Goal: Task Accomplishment & Management: Use online tool/utility

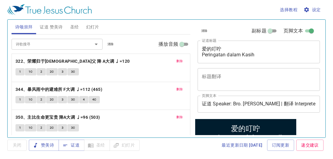
click at [92, 25] on span "幻灯片" at bounding box center [92, 27] width 13 height 8
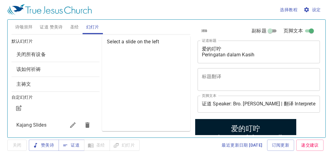
click at [38, 123] on span "Kajang Slides" at bounding box center [31, 125] width 30 height 6
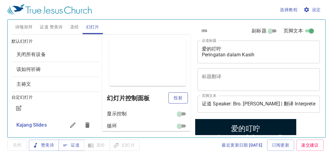
click at [173, 102] on button "投射" at bounding box center [177, 98] width 19 height 11
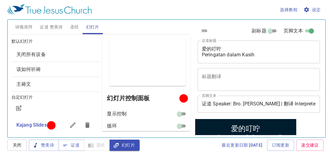
click at [75, 25] on span "圣经" at bounding box center [74, 27] width 9 height 8
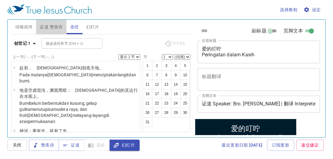
click at [59, 29] on span "证道 赞美诗" at bounding box center [51, 27] width 23 height 8
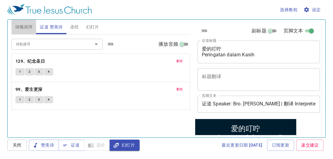
click at [25, 33] on button "诗颂崇拜" at bounding box center [24, 27] width 25 height 15
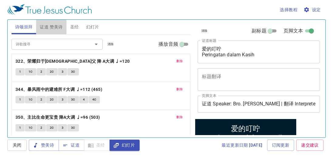
click at [49, 28] on span "证道 赞美诗" at bounding box center [51, 27] width 23 height 8
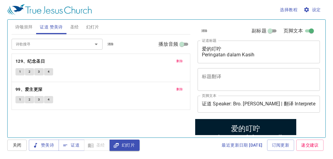
click at [182, 60] on span "删除" at bounding box center [179, 61] width 6 height 5
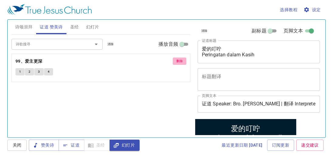
click at [182, 60] on span "删除" at bounding box center [179, 61] width 6 height 5
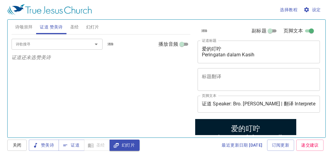
click at [266, 8] on div "选择教程 设定" at bounding box center [165, 9] width 316 height 19
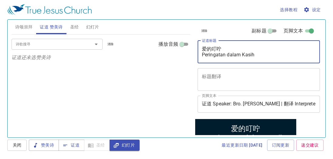
click at [225, 54] on textarea "爱的叮咛 Peringatan dalam Kasih" at bounding box center [259, 52] width 114 height 12
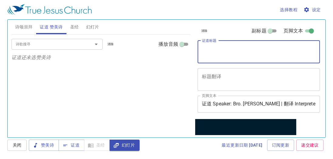
click at [17, 31] on button "诗颂崇拜" at bounding box center [24, 27] width 25 height 15
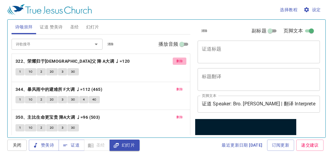
click at [181, 61] on button "删除" at bounding box center [180, 61] width 14 height 7
click at [181, 86] on button "删除" at bounding box center [180, 89] width 14 height 7
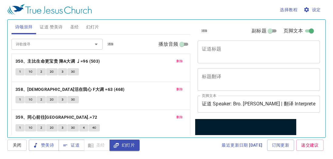
click at [181, 61] on button "删除" at bounding box center [180, 61] width 14 height 7
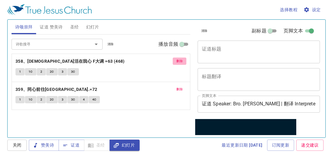
click at [181, 61] on span "删除" at bounding box center [179, 61] width 6 height 5
click at [181, 87] on span "删除" at bounding box center [179, 89] width 6 height 5
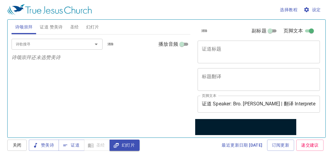
click at [141, 112] on div "诗歌搜寻 诗歌搜寻 清除 播放音频 诗颂崇拜还未选赞美诗" at bounding box center [101, 84] width 179 height 98
click at [165, 109] on div "诗歌搜寻 诗歌搜寻 清除 播放音频 诗颂崇拜还未选赞美诗" at bounding box center [101, 84] width 179 height 98
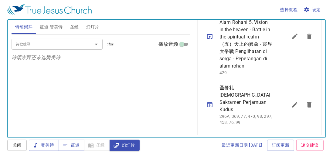
scroll to position [243, 0]
click at [292, 102] on icon "sermon lineup list" at bounding box center [294, 104] width 5 height 5
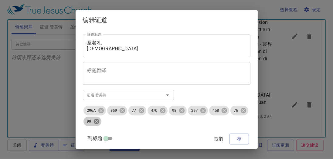
click at [99, 121] on icon at bounding box center [95, 121] width 5 height 5
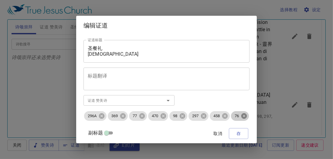
click at [241, 119] on icon at bounding box center [243, 115] width 5 height 5
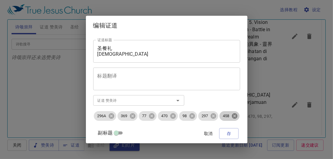
click at [235, 115] on icon at bounding box center [234, 115] width 5 height 5
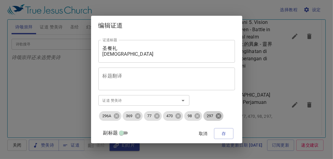
click at [222, 116] on icon at bounding box center [218, 116] width 7 height 7
click at [200, 118] on icon at bounding box center [196, 115] width 5 height 5
click at [181, 117] on icon at bounding box center [177, 115] width 5 height 5
click at [160, 117] on icon at bounding box center [157, 116] width 7 height 7
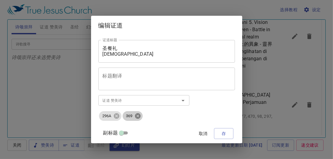
click at [141, 116] on icon at bounding box center [137, 116] width 7 height 7
click at [147, 103] on input "证道 赞美诗" at bounding box center [134, 100] width 69 height 7
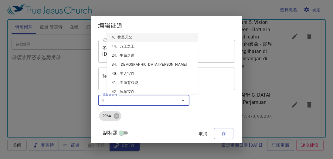
type input "48"
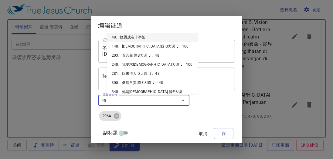
click at [137, 35] on li "48、救恩成在十字架" at bounding box center [152, 37] width 91 height 9
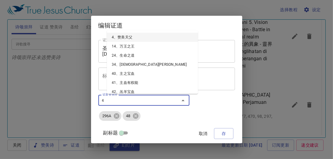
type input "49"
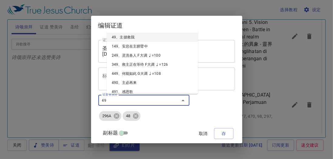
click at [137, 36] on li "49、主拯救我" at bounding box center [152, 37] width 91 height 9
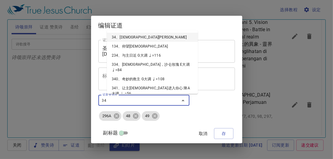
type input "345"
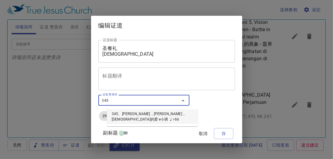
click at [156, 116] on li "345、[PERSON_NAME]，深哉，[DEMOGRAPHIC_DATA] e小调 ♩=66" at bounding box center [152, 117] width 91 height 15
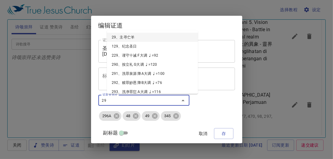
type input "297"
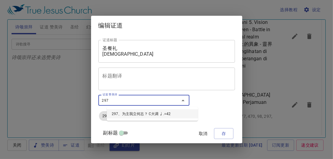
click at [138, 112] on li "297、为主我立何志？ C大调 ♩.=42" at bounding box center [152, 114] width 91 height 9
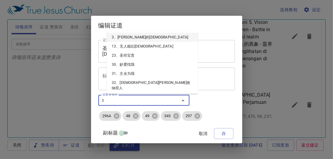
type input "30"
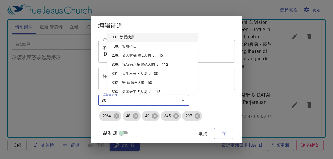
click at [125, 35] on li "30、妙爱找我" at bounding box center [152, 37] width 91 height 9
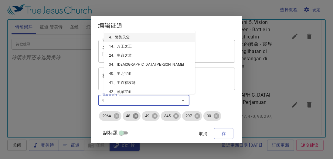
type input "41"
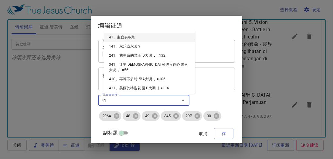
click at [130, 38] on li "41、主血有权能" at bounding box center [149, 37] width 91 height 9
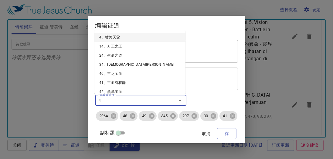
type input "42"
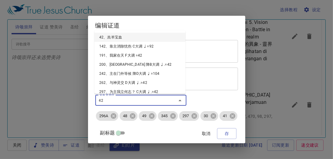
click at [122, 37] on li "42、羔羊宝血" at bounding box center [139, 37] width 91 height 9
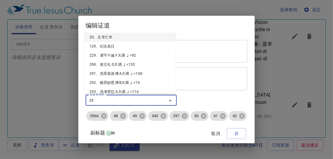
type input "292"
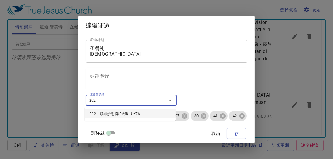
click at [117, 113] on li "292、赎罪妙恩 降B大调 ♩=76" at bounding box center [130, 114] width 91 height 9
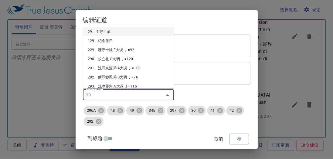
type input "291"
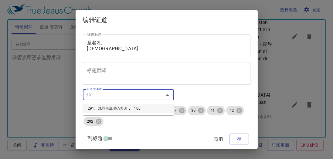
click at [124, 108] on li "291、洗罪泉源 降A大调 ♩=100" at bounding box center [128, 108] width 91 height 9
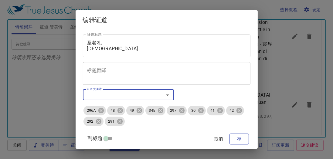
click at [235, 141] on span "存" at bounding box center [239, 140] width 10 height 8
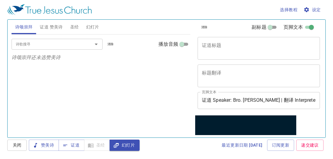
scroll to position [0, 0]
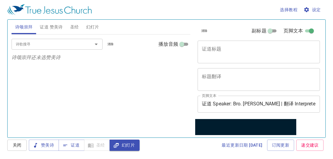
click at [240, 53] on textarea "证道标题" at bounding box center [259, 52] width 114 height 12
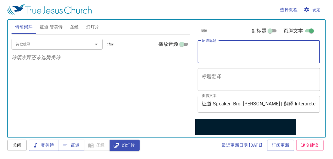
click at [240, 53] on textarea "证道标题" at bounding box center [259, 52] width 114 height 12
type textarea "洗脚礼 Sakramen Pembasuhan"
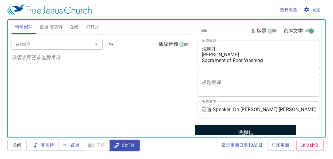
scroll to position [191, 0]
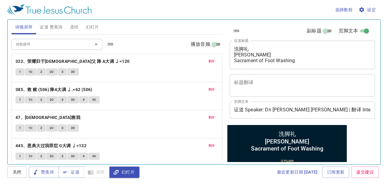
scroll to position [86, 0]
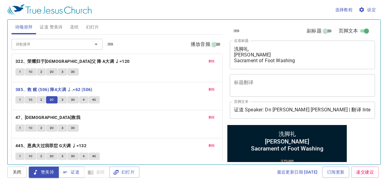
scroll to position [86, 0]
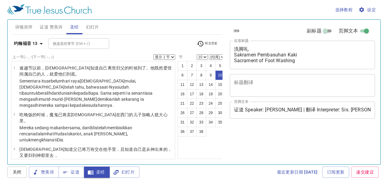
select select "10"
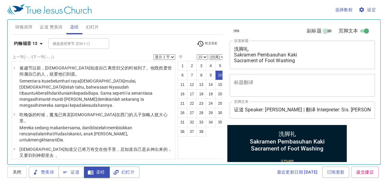
scroll to position [182, 0]
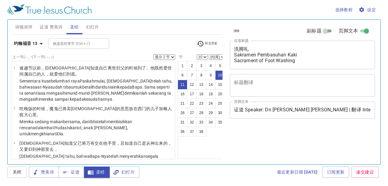
select select "2"
select select "10"
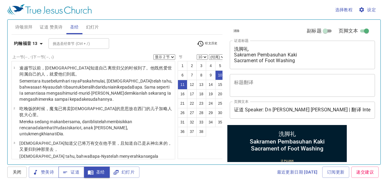
click at [70, 171] on span "证道" at bounding box center [71, 172] width 16 height 8
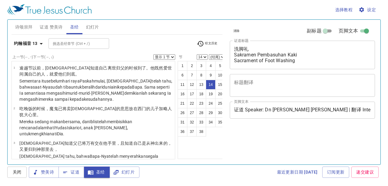
select select "14"
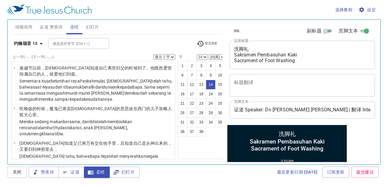
scroll to position [323, 0]
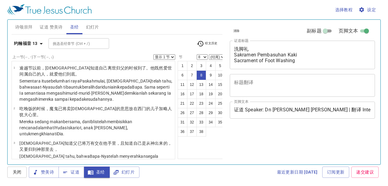
select select "8"
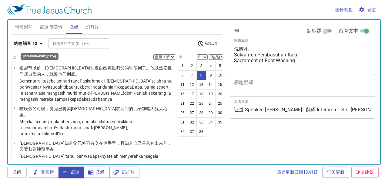
select select "8"
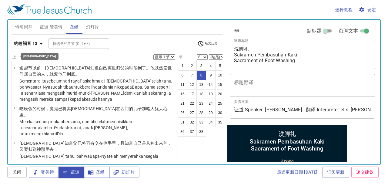
click at [38, 40] on icon "button" at bounding box center [41, 43] width 7 height 7
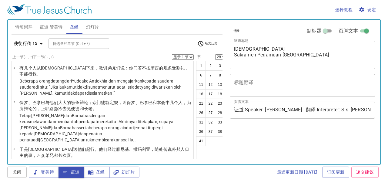
select select "28"
select select "29"
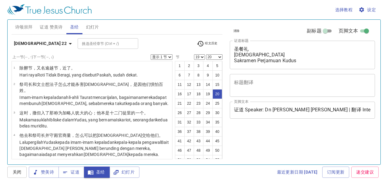
select select "19"
select select "20"
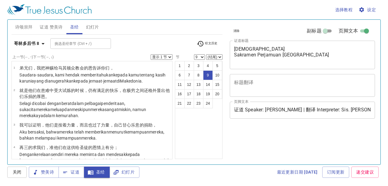
select select "9"
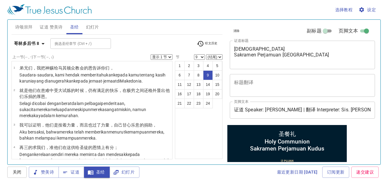
scroll to position [162, 0]
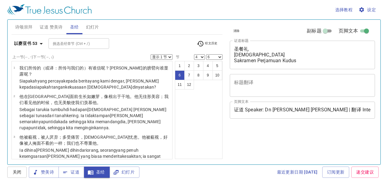
select select "4"
select select "6"
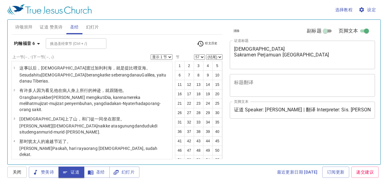
select select "57"
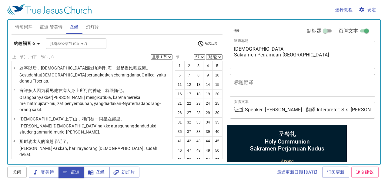
scroll to position [162, 0]
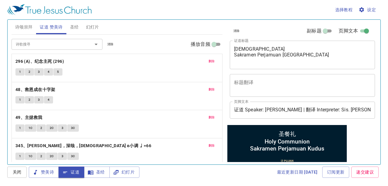
scroll to position [162, 0]
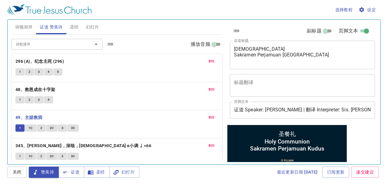
scroll to position [162, 0]
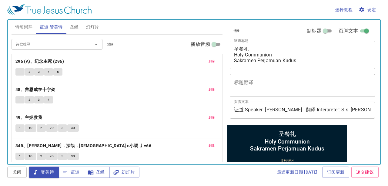
scroll to position [162, 0]
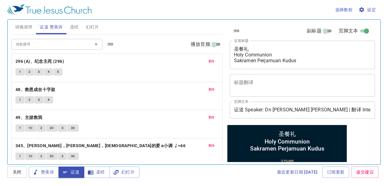
scroll to position [263, 0]
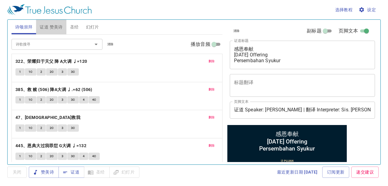
click at [44, 29] on span "证道 赞美诗" at bounding box center [51, 27] width 23 height 8
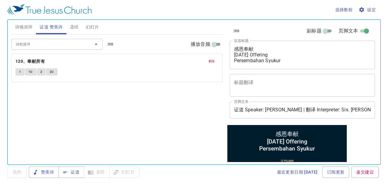
click at [20, 73] on span "1" at bounding box center [20, 71] width 2 height 5
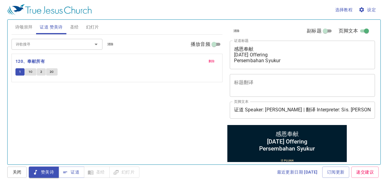
click at [32, 73] on span "1C" at bounding box center [31, 71] width 4 height 5
click at [42, 71] on button "2" at bounding box center [41, 71] width 9 height 7
click at [53, 70] on span "2C" at bounding box center [52, 71] width 4 height 5
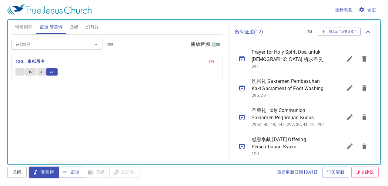
scroll to position [162, 0]
click at [242, 87] on icon "sermon lineup list" at bounding box center [241, 87] width 5 height 5
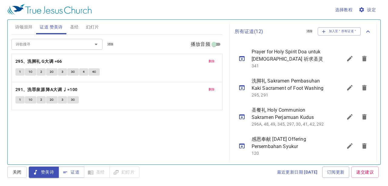
click at [242, 87] on icon "sermon lineup list" at bounding box center [241, 87] width 5 height 5
click at [69, 172] on span "证道" at bounding box center [71, 172] width 16 height 8
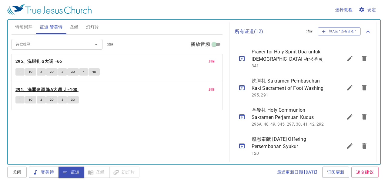
click at [34, 87] on b "291、洗罪泉源 降A大调 ♩=100" at bounding box center [46, 90] width 62 height 8
click at [20, 101] on span "1" at bounding box center [20, 99] width 2 height 5
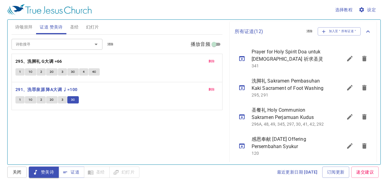
click at [92, 26] on span "幻灯片" at bounding box center [92, 27] width 13 height 8
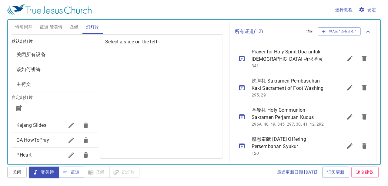
click at [119, 77] on div "Select a slide on the left" at bounding box center [161, 97] width 122 height 122
click at [48, 28] on span "证道 赞美诗" at bounding box center [51, 27] width 23 height 8
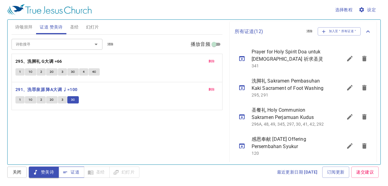
click at [0, 0] on span "证道" at bounding box center [0, 0] width 0 height 0
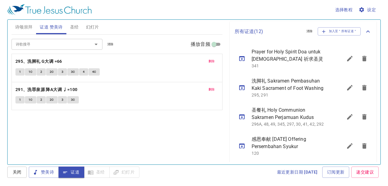
click at [122, 173] on div "赞美诗 证道 圣经 幻灯片" at bounding box center [84, 172] width 111 height 11
click at [127, 166] on div "选择教程 设定 诗颂崇拜 证道 赞美诗 圣经 幻灯片 诗歌搜寻 诗歌搜寻 清除 播放音频 删除 322、荣耀归于天父 降 A大调 ♩=120 1 1C 2 2…" at bounding box center [194, 93] width 388 height 186
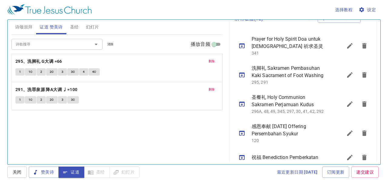
scroll to position [222, 0]
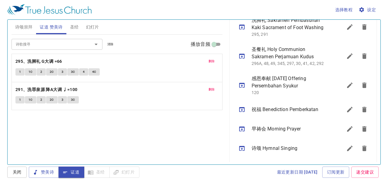
click at [125, 173] on div "赞美诗 证道 圣经 幻灯片" at bounding box center [84, 172] width 111 height 11
click at [121, 108] on div "删除 291、洗罪泉源 降A大调 ♩=100 1 1C 2 2C 3 3C" at bounding box center [117, 96] width 211 height 28
click at [93, 30] on span "幻灯片" at bounding box center [92, 27] width 13 height 8
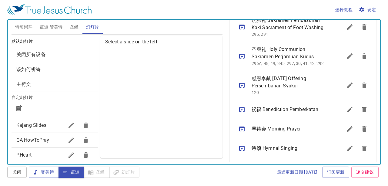
click at [46, 124] on span "Kajang Slides" at bounding box center [40, 125] width 48 height 7
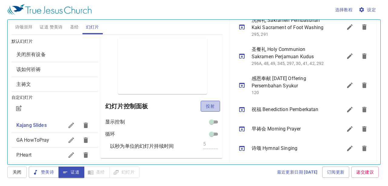
click at [201, 104] on button "投射" at bounding box center [210, 106] width 19 height 11
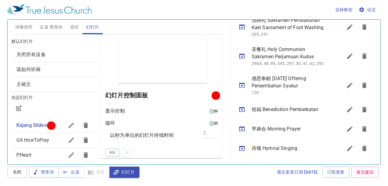
scroll to position [12, 0]
click at [111, 148] on button "更新" at bounding box center [112, 152] width 14 height 8
click at [110, 151] on span "更新" at bounding box center [112, 151] width 6 height 5
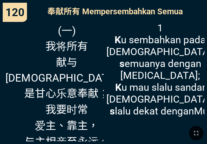
click at [189, 19] on div "1 K u sembahkan pada [DEMOGRAPHIC_DATA], s emuanya dengan [MEDICAL_DATA]; K u m…" at bounding box center [154, 80] width 101 height 122
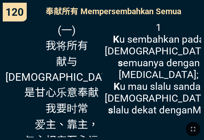
click at [191, 21] on div "1 K u sembahkan pada [DEMOGRAPHIC_DATA], s emuanya dengan [MEDICAL_DATA]; K u m…" at bounding box center [151, 78] width 99 height 119
drag, startPoint x: 181, startPoint y: 19, endPoint x: 191, endPoint y: 22, distance: 11.5
click at [191, 22] on span "1 K u sembahkan pada [DEMOGRAPHIC_DATA], s emuanya dengan [MEDICAL_DATA]; K u m…" at bounding box center [159, 69] width 108 height 95
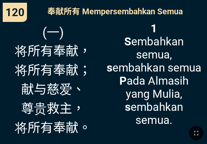
click at [100, 45] on div "(一) 将所有奉献， 将所有奉献； 献与慈爱、 尊贵救主， 将所有奉献。" at bounding box center [53, 80] width 101 height 122
click at [200, 24] on span "1 S embahkan semua, s embahkan semua P ada Almasih yang Mulia, s embahkan semua." at bounding box center [154, 74] width 95 height 104
drag, startPoint x: 95, startPoint y: 61, endPoint x: 99, endPoint y: 31, distance: 30.3
click at [97, 33] on div "(一) 将所有奉献， 将所有奉献； 献与慈爱、 尊贵救主， 将所有奉献。" at bounding box center [53, 80] width 101 height 122
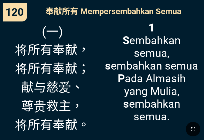
click at [191, 124] on button "button" at bounding box center [193, 129] width 15 height 15
